Goal: Information Seeking & Learning: Compare options

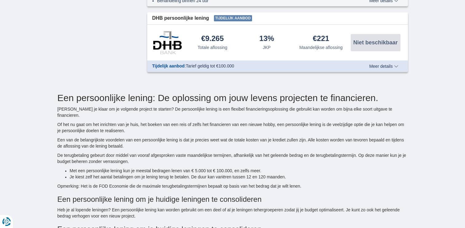
scroll to position [892, 0]
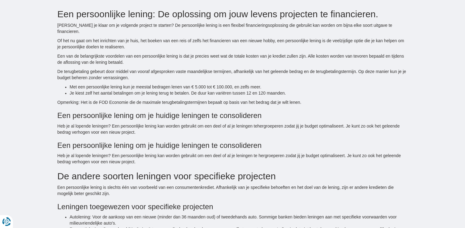
click at [6, 64] on div "Gratis persoonlijke lening simulatie in 30 seconden! Bespaar tot €3.800* Onze b…" at bounding box center [232, 230] width 465 height 2165
click at [78, 58] on p "Een van de belangrijkste voordelen van een persoonlijke lening is dat je precie…" at bounding box center [233, 59] width 351 height 12
click at [122, 57] on p "Een van de belangrijkste voordelen van een persoonlijke lening is dat je precie…" at bounding box center [233, 59] width 351 height 12
drag, startPoint x: 54, startPoint y: 70, endPoint x: 78, endPoint y: 65, distance: 24.0
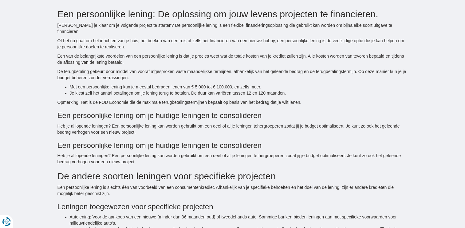
drag, startPoint x: 78, startPoint y: 65, endPoint x: 110, endPoint y: 66, distance: 32.0
click at [110, 68] on p "De terugbetaling gebeurt door middel van vooraf afgesproken vaste maandelijkse …" at bounding box center [233, 74] width 351 height 12
drag, startPoint x: 110, startPoint y: 66, endPoint x: 140, endPoint y: 68, distance: 30.6
click at [138, 68] on p "De terugbetaling gebeurt door middel van vooraf afgesproken vaste maandelijkse …" at bounding box center [233, 74] width 351 height 12
drag, startPoint x: 202, startPoint y: 65, endPoint x: 210, endPoint y: 66, distance: 8.1
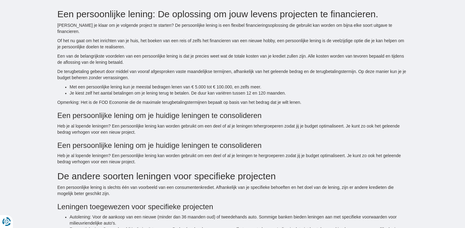
click at [207, 68] on p "De terugbetaling gebeurt door middel van vooraf afgesproken vaste maandelijkse …" at bounding box center [233, 74] width 351 height 12
drag, startPoint x: 210, startPoint y: 66, endPoint x: 238, endPoint y: 65, distance: 28.6
click at [238, 68] on p "De terugbetaling gebeurt door middel van vooraf afgesproken vaste maandelijkse …" at bounding box center [233, 74] width 351 height 12
drag, startPoint x: 238, startPoint y: 65, endPoint x: 300, endPoint y: 65, distance: 61.8
click at [291, 68] on p "De terugbetaling gebeurt door middel van vooraf afgesproken vaste maandelijkse …" at bounding box center [233, 74] width 351 height 12
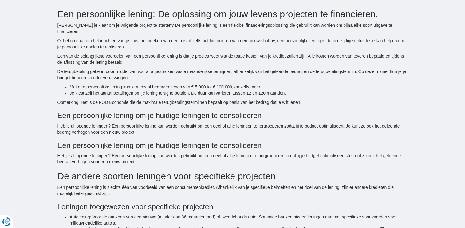
drag, startPoint x: 300, startPoint y: 65, endPoint x: 355, endPoint y: 71, distance: 54.8
click at [344, 73] on p "De terugbetaling gebeurt door middel van vooraf afgesproken vaste maandelijkse …" at bounding box center [233, 74] width 351 height 12
drag, startPoint x: 124, startPoint y: 122, endPoint x: 133, endPoint y: 122, distance: 8.6
drag, startPoint x: 134, startPoint y: 121, endPoint x: 149, endPoint y: 122, distance: 14.8
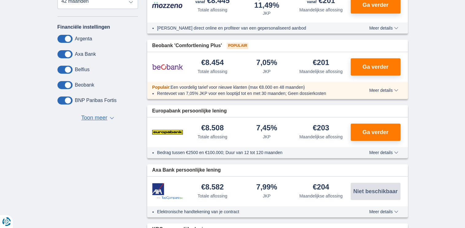
scroll to position [246, 0]
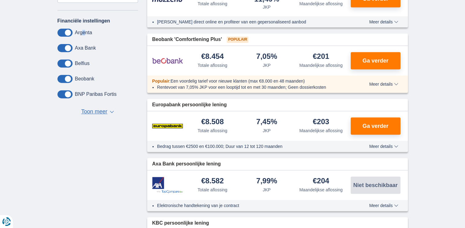
click at [84, 30] on label "Argenta" at bounding box center [83, 33] width 17 height 6
click at [82, 30] on label "Argenta" at bounding box center [83, 33] width 17 height 6
click at [81, 30] on label "Argenta" at bounding box center [83, 33] width 17 height 6
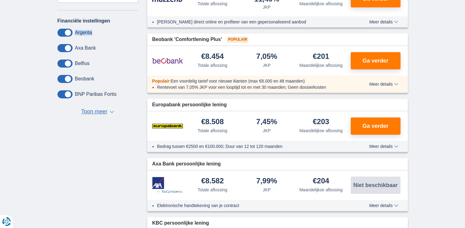
click at [81, 30] on div "Argenta" at bounding box center [98, 33] width 81 height 8
click at [80, 30] on div "Argenta" at bounding box center [98, 33] width 81 height 8
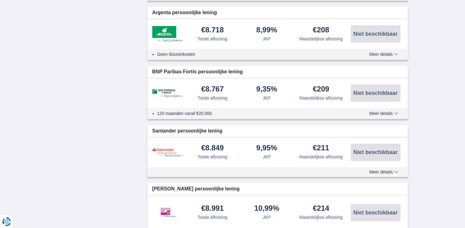
scroll to position [585, 0]
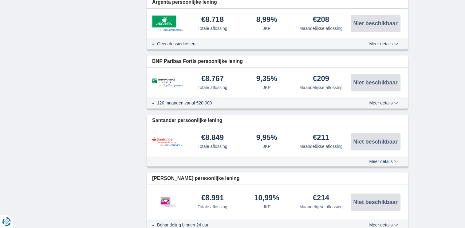
click at [166, 44] on li "Geen dossierkosten" at bounding box center [252, 44] width 190 height 6
click at [165, 45] on li "Geen dossierkosten" at bounding box center [252, 44] width 190 height 6
drag, startPoint x: 166, startPoint y: 42, endPoint x: 164, endPoint y: 46, distance: 3.9
click at [165, 44] on li "Geen dossierkosten" at bounding box center [252, 44] width 190 height 6
click at [395, 43] on span "Meer details" at bounding box center [383, 44] width 29 height 4
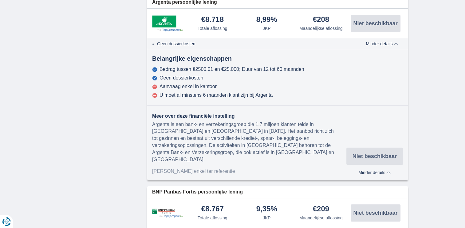
click at [397, 43] on span "Minder details" at bounding box center [382, 44] width 32 height 4
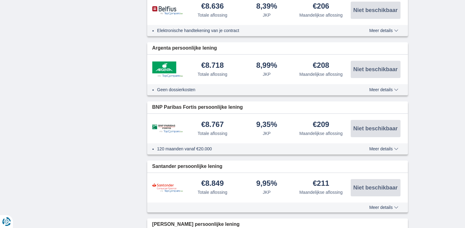
scroll to position [461, 0]
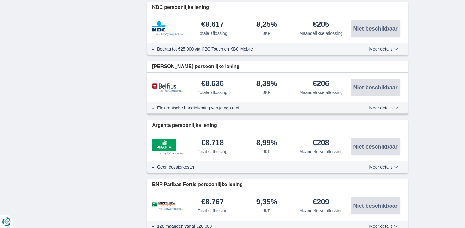
click at [203, 108] on li "Elektronische handtekening van je contract" at bounding box center [252, 108] width 190 height 6
click at [204, 106] on li "Elektronische handtekening van je contract" at bounding box center [252, 108] width 190 height 6
click at [395, 106] on span "Meer details" at bounding box center [383, 108] width 29 height 4
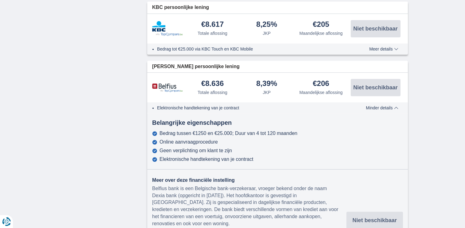
click at [396, 107] on span "Minder details" at bounding box center [382, 108] width 32 height 4
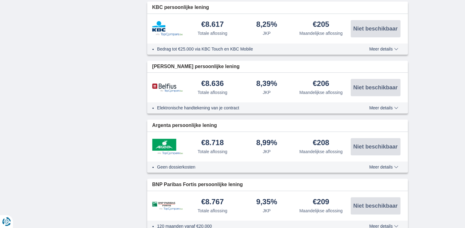
click at [395, 106] on span "Meer details" at bounding box center [383, 108] width 29 height 4
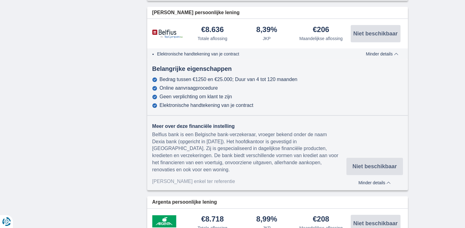
scroll to position [523, 0]
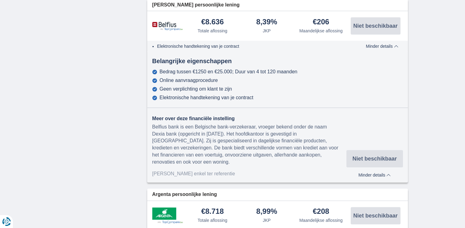
click at [389, 175] on span "Minder details" at bounding box center [375, 175] width 32 height 4
